Goal: Transaction & Acquisition: Purchase product/service

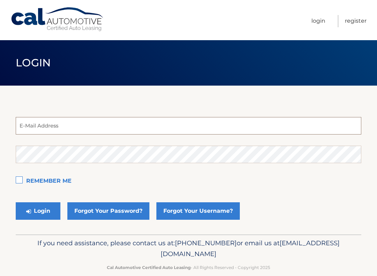
type input "[EMAIL_ADDRESS][DOMAIN_NAME]"
click at [38, 211] on button "Login" at bounding box center [38, 210] width 45 height 17
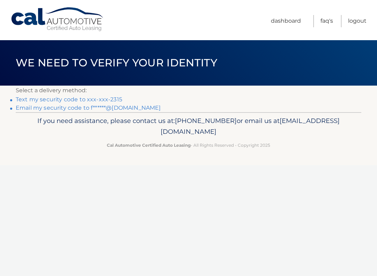
click at [20, 97] on link "Text my security code to xxx-xxx-2315" at bounding box center [69, 99] width 106 height 7
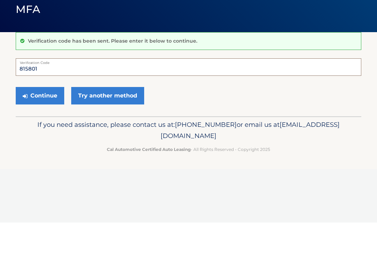
type input "815801"
click at [41, 140] on button "Continue" at bounding box center [40, 148] width 48 height 17
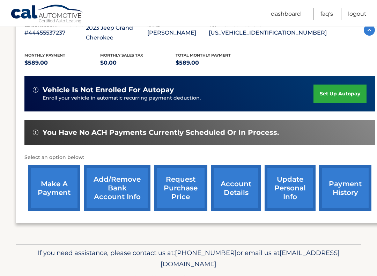
scroll to position [136, 0]
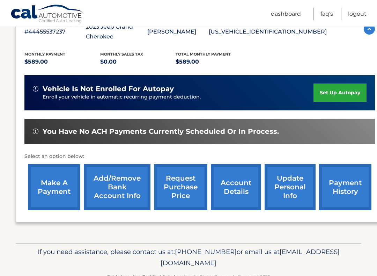
click at [43, 172] on link "make a payment" at bounding box center [54, 187] width 52 height 46
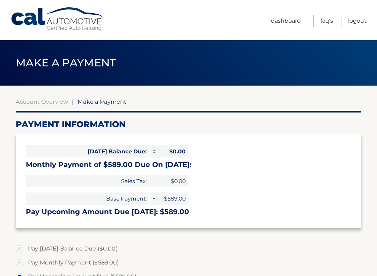
select select "ZTQxMDFjN2MtMDBiMy00ZTNkLWFlYzEtYWExOWI4ZjY1MzAz"
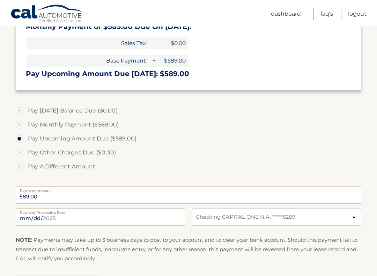
scroll to position [139, 0]
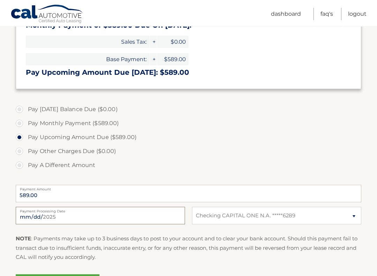
click at [96, 215] on input "[DATE]" at bounding box center [100, 215] width 169 height 17
type input "[DATE]"
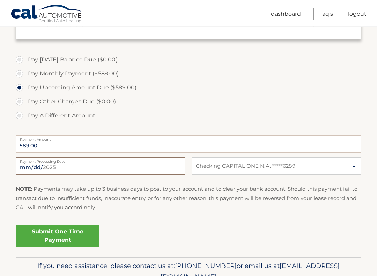
scroll to position [192, 0]
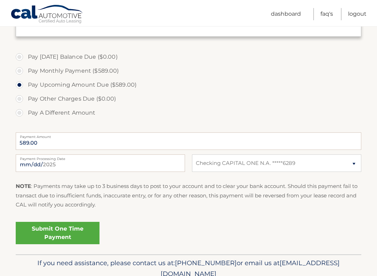
click at [34, 224] on link "Submit One Time Payment" at bounding box center [58, 233] width 84 height 22
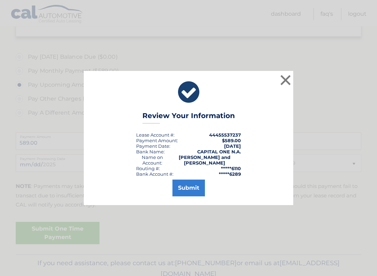
click at [190, 192] on button "Submit" at bounding box center [188, 187] width 32 height 17
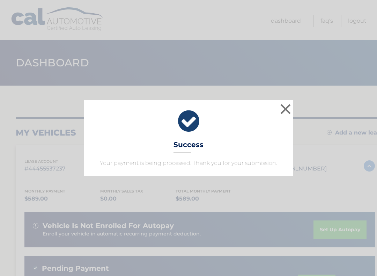
click at [285, 111] on button "×" at bounding box center [285, 109] width 14 height 14
